Goal: Transaction & Acquisition: Purchase product/service

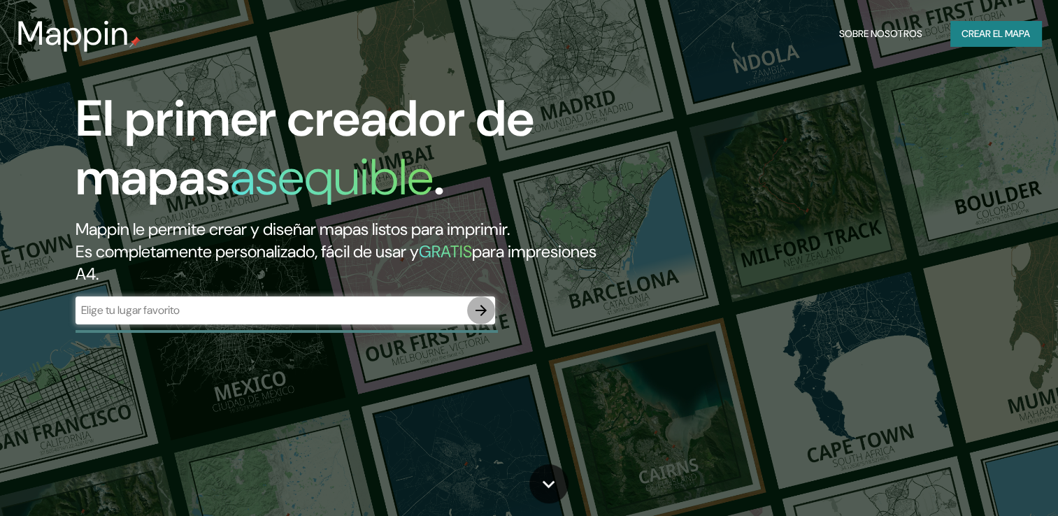
click at [484, 318] on icon "button" at bounding box center [481, 310] width 17 height 17
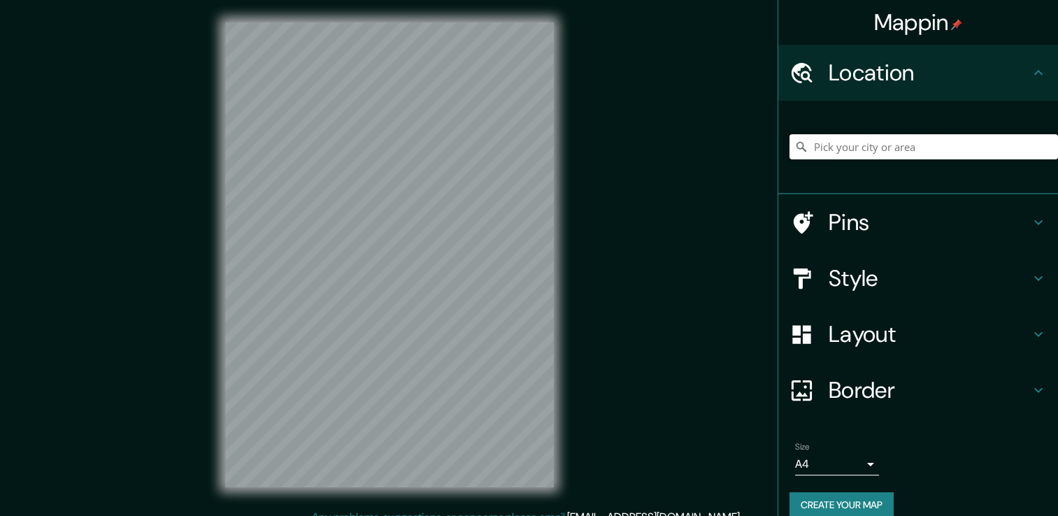
click at [881, 147] on input "Pick your city or area" at bounding box center [924, 146] width 269 height 25
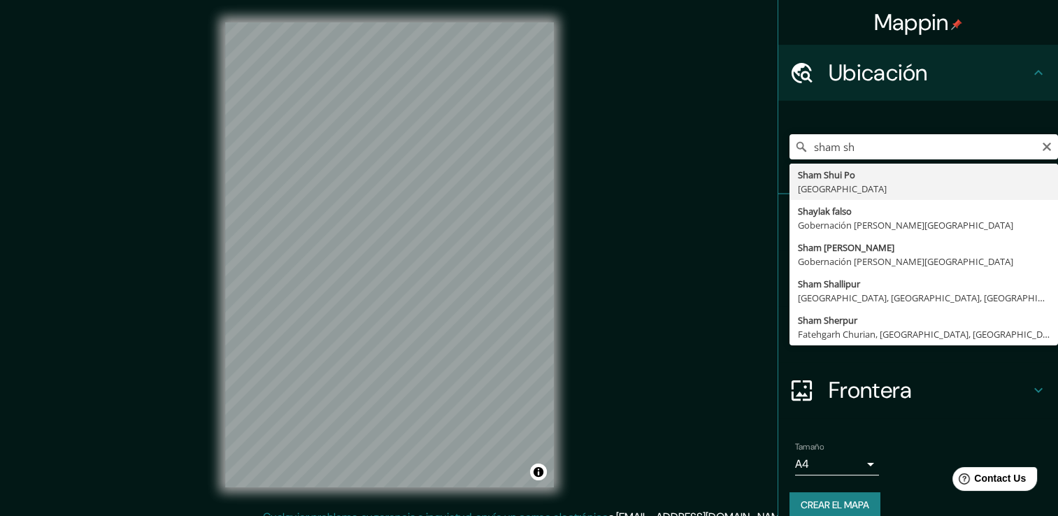
type input "Sham Shui Po, [GEOGRAPHIC_DATA]"
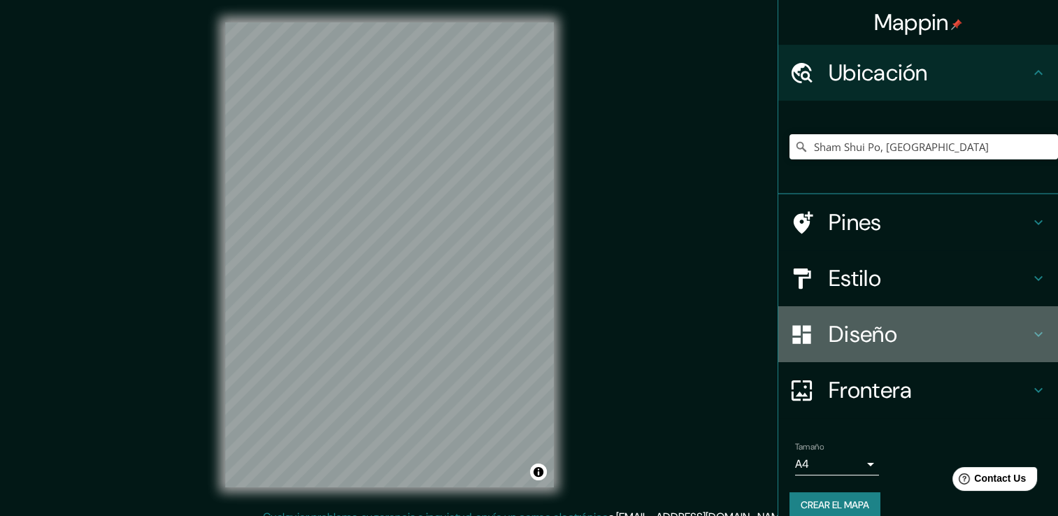
click at [859, 338] on h4 "Diseño" at bounding box center [929, 334] width 201 height 28
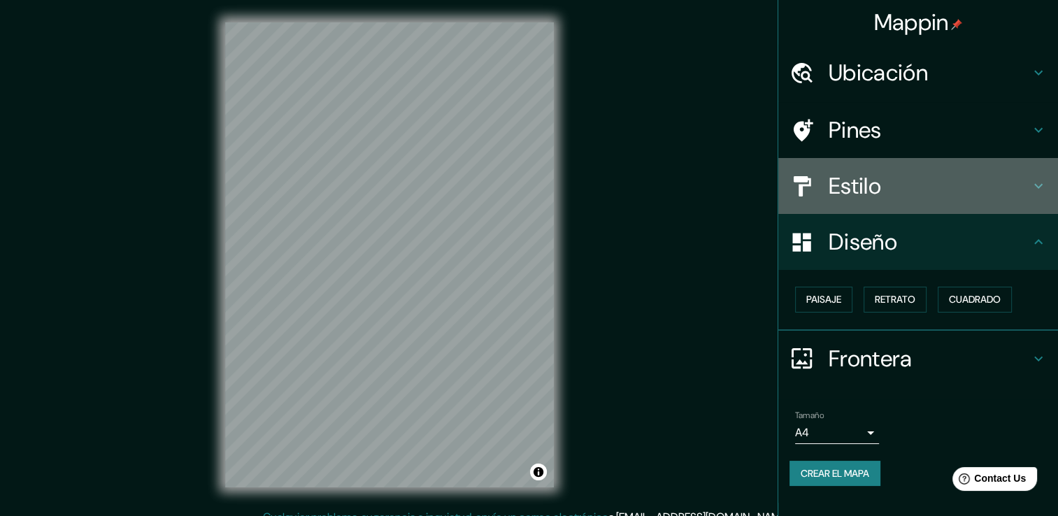
click at [883, 194] on h4 "Estilo" at bounding box center [929, 186] width 201 height 28
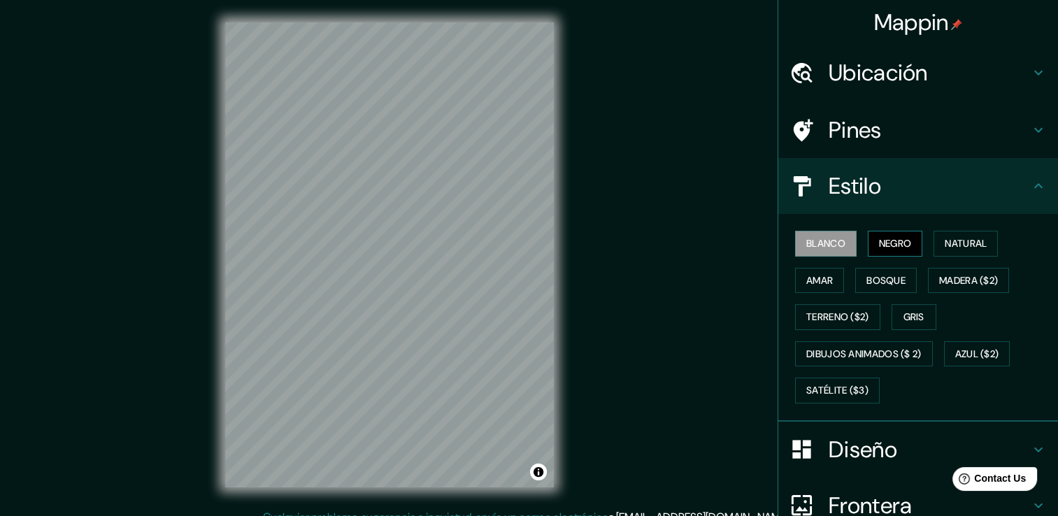
click at [882, 250] on font "Negro" at bounding box center [895, 243] width 33 height 17
click at [806, 246] on font "Blanco" at bounding box center [825, 243] width 39 height 17
click at [879, 245] on font "Negro" at bounding box center [895, 243] width 33 height 17
click at [867, 278] on font "Bosque" at bounding box center [886, 280] width 39 height 17
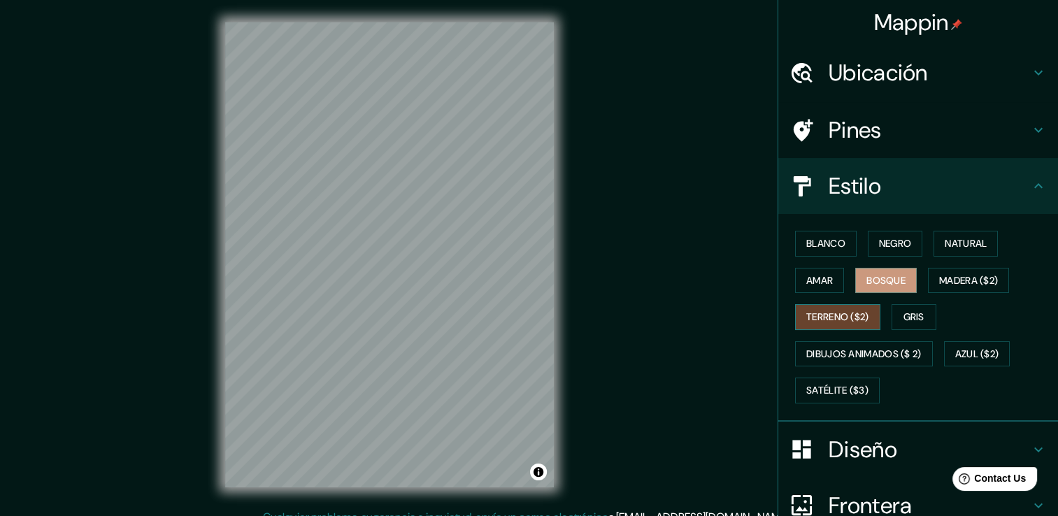
click at [812, 319] on font "Terreno ($2)" at bounding box center [837, 316] width 63 height 17
click at [812, 281] on font "Amar" at bounding box center [819, 280] width 27 height 17
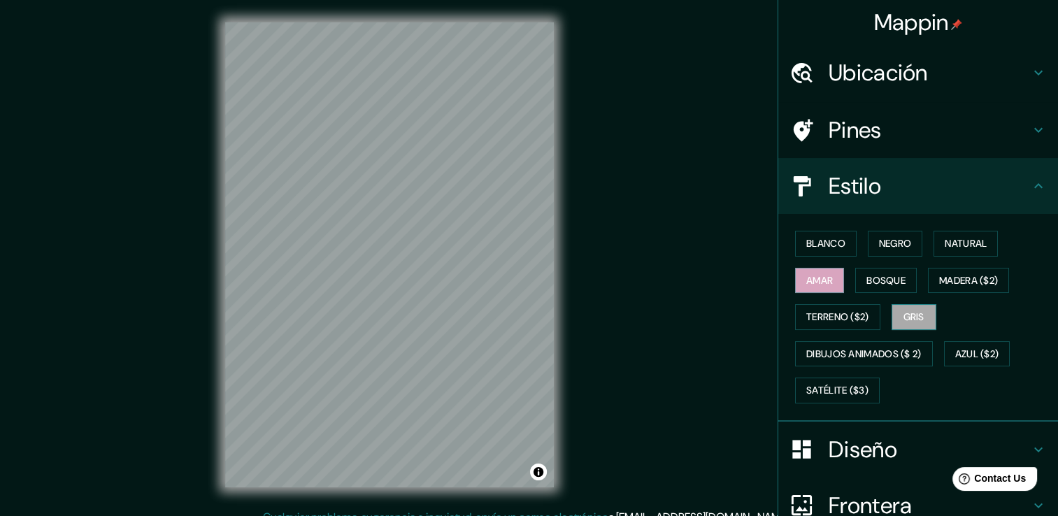
click at [904, 313] on font "Gris" at bounding box center [914, 316] width 21 height 17
click at [827, 250] on font "Blanco" at bounding box center [825, 243] width 39 height 17
